Goal: Task Accomplishment & Management: Use online tool/utility

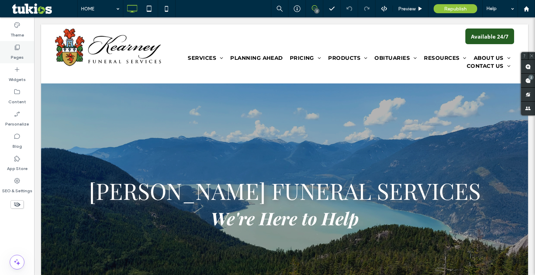
click at [11, 45] on div "Pages" at bounding box center [17, 52] width 34 height 22
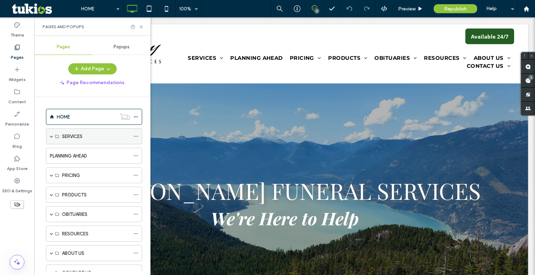
click at [99, 140] on div "SERVICES" at bounding box center [96, 136] width 68 height 15
click at [52, 137] on span at bounding box center [51, 136] width 3 height 3
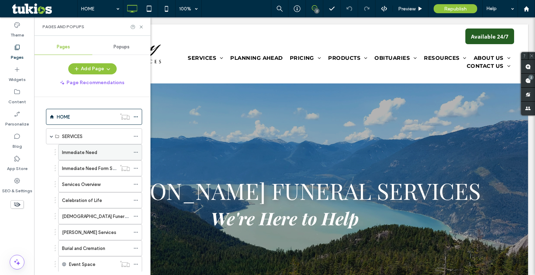
click at [135, 155] on span at bounding box center [135, 152] width 5 height 10
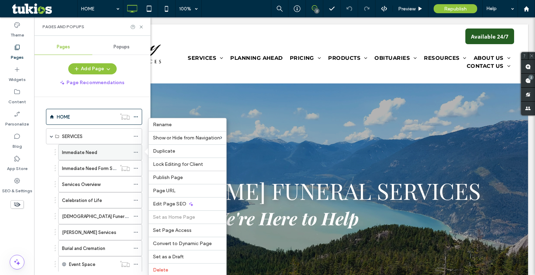
click at [113, 149] on div "Immediate Need" at bounding box center [96, 152] width 68 height 7
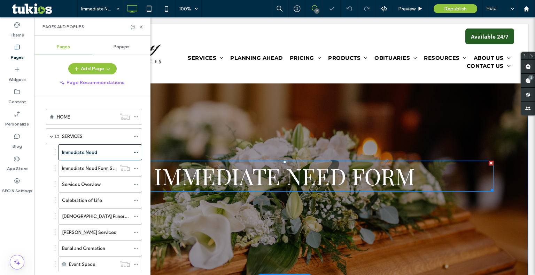
scroll to position [10, 0]
click at [411, 181] on span "IMMEDIATE NEED FORM" at bounding box center [284, 176] width 261 height 30
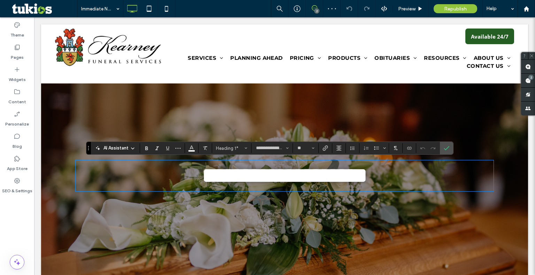
click at [442, 156] on div "**********" at bounding box center [284, 175] width 487 height 205
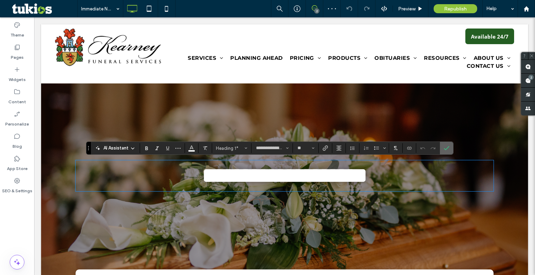
click at [444, 153] on span "Confirm" at bounding box center [445, 148] width 3 height 13
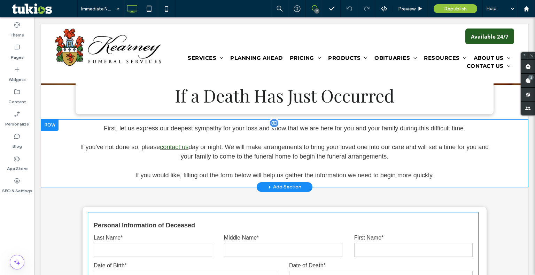
scroll to position [243, 0]
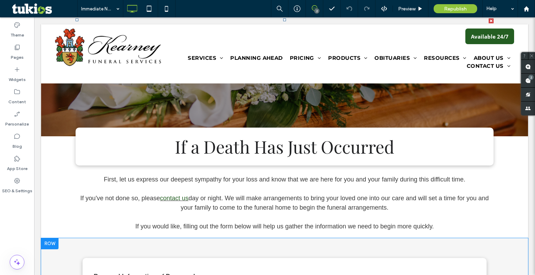
scroll to position [0, 0]
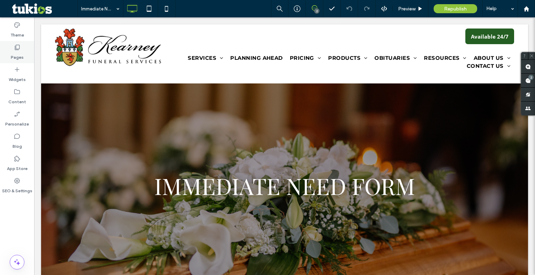
click at [15, 61] on div "Pages" at bounding box center [17, 52] width 34 height 22
